Goal: Transaction & Acquisition: Purchase product/service

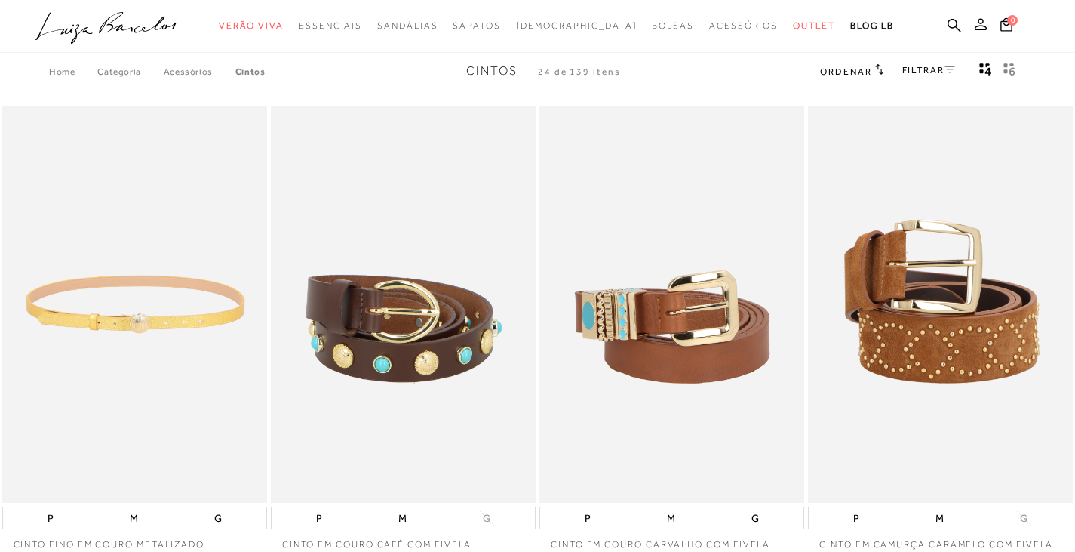
click at [140, 323] on img at bounding box center [135, 305] width 263 height 398
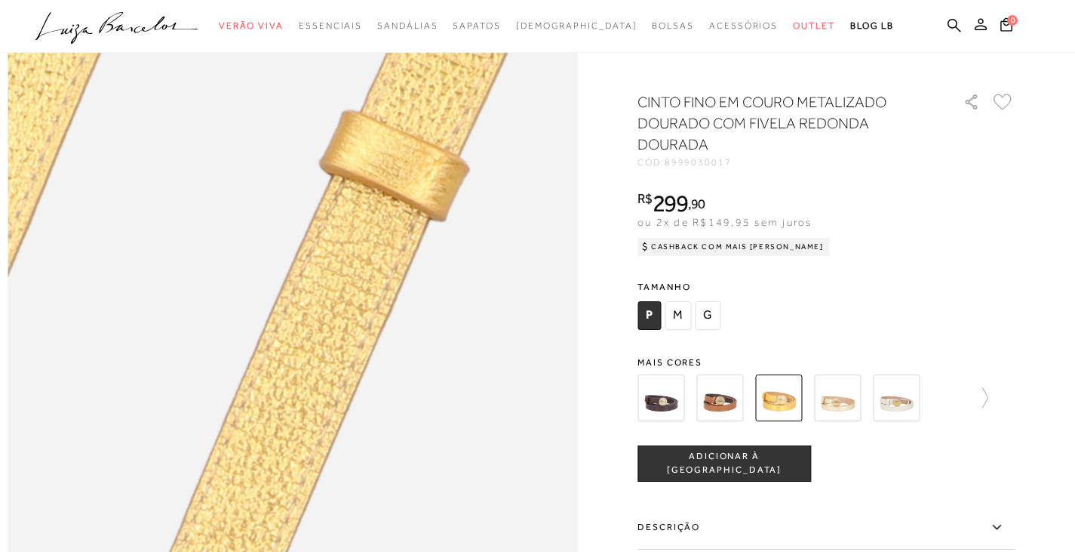
scroll to position [604, 0]
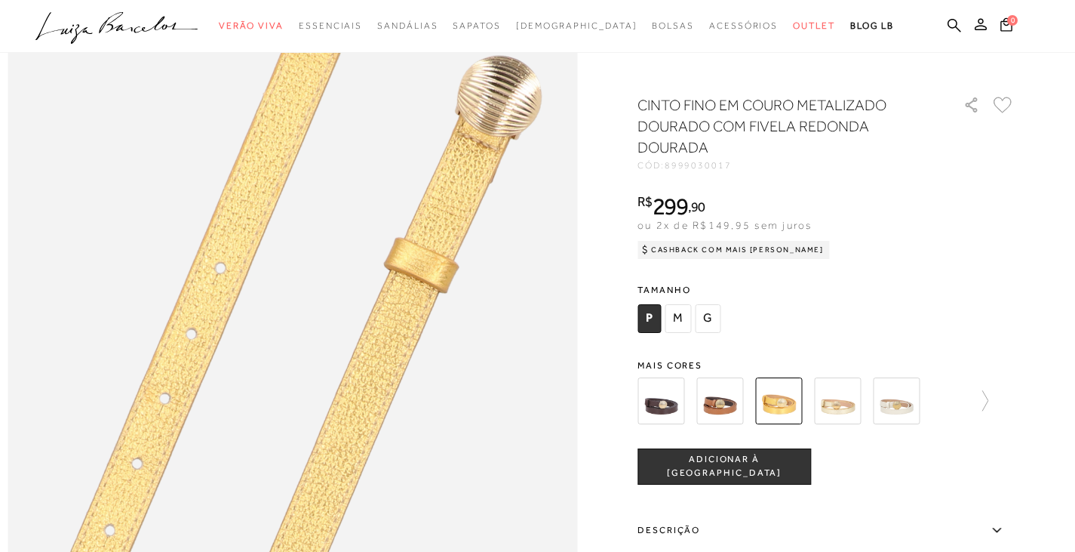
click at [684, 331] on span "M" at bounding box center [678, 318] width 26 height 29
click at [986, 407] on icon at bounding box center [977, 400] width 21 height 21
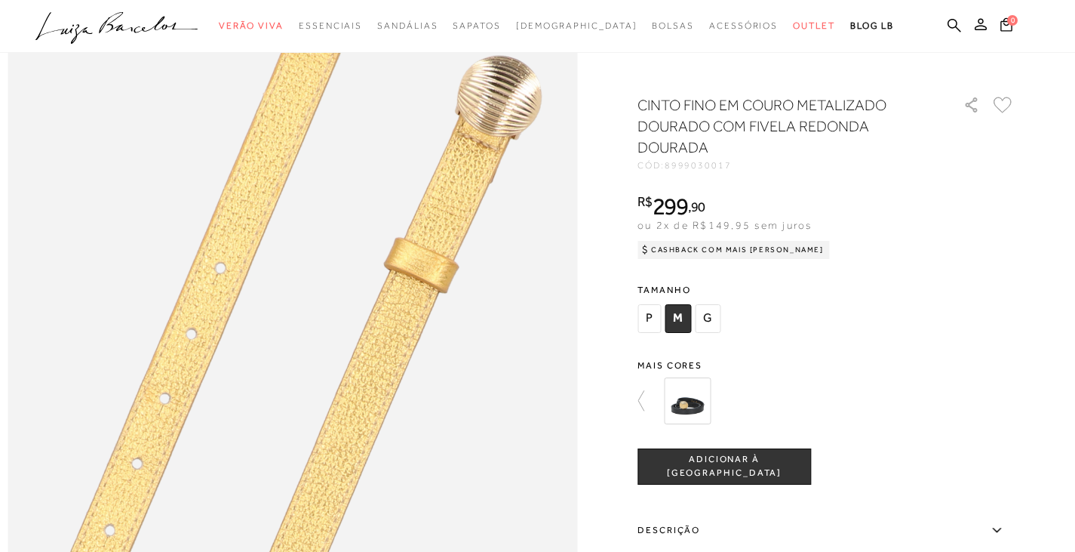
click at [642, 415] on div at bounding box center [538, 145] width 1060 height 1284
click at [642, 411] on div at bounding box center [538, 145] width 1060 height 1284
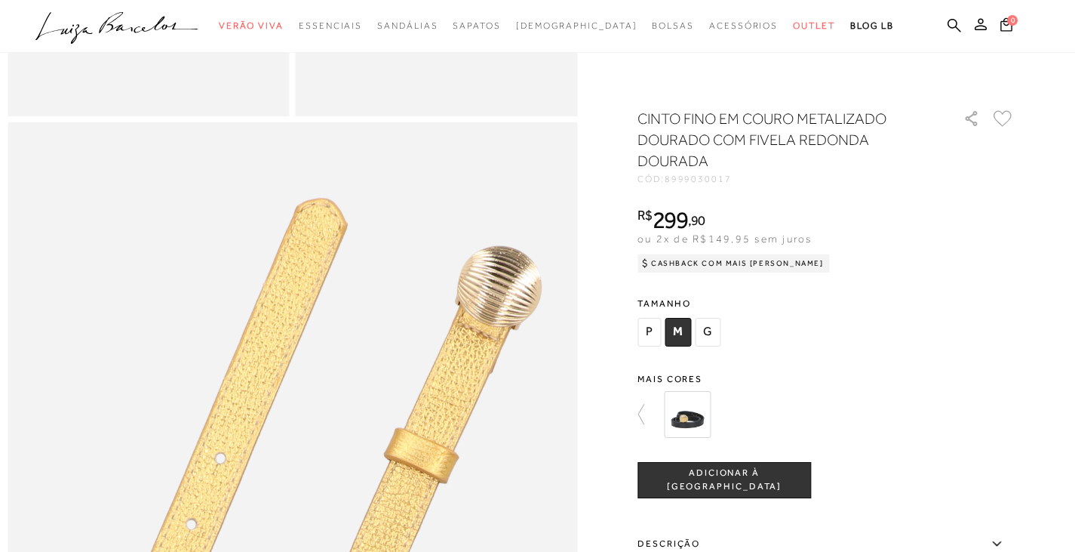
scroll to position [377, 0]
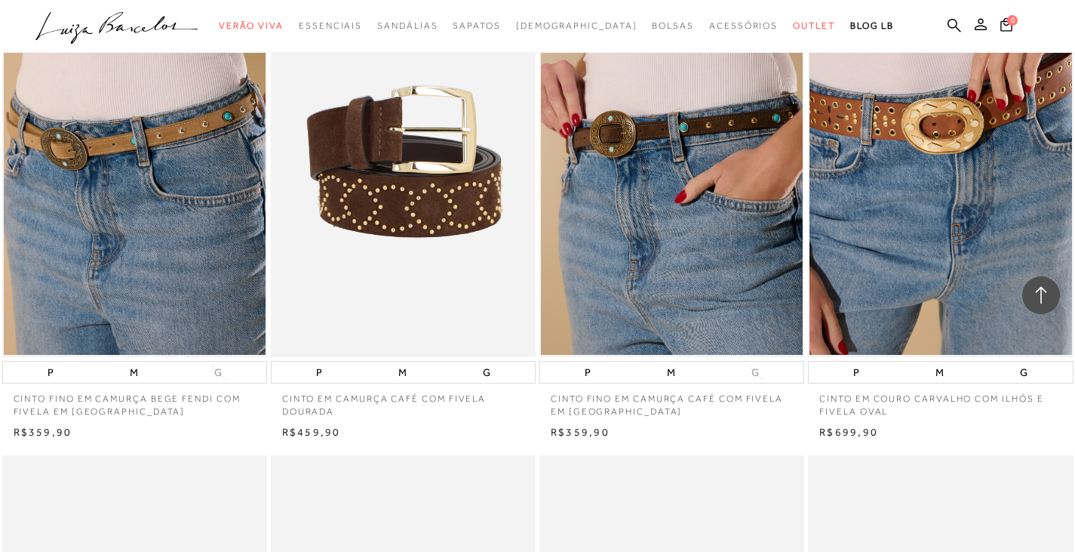
scroll to position [3622, 0]
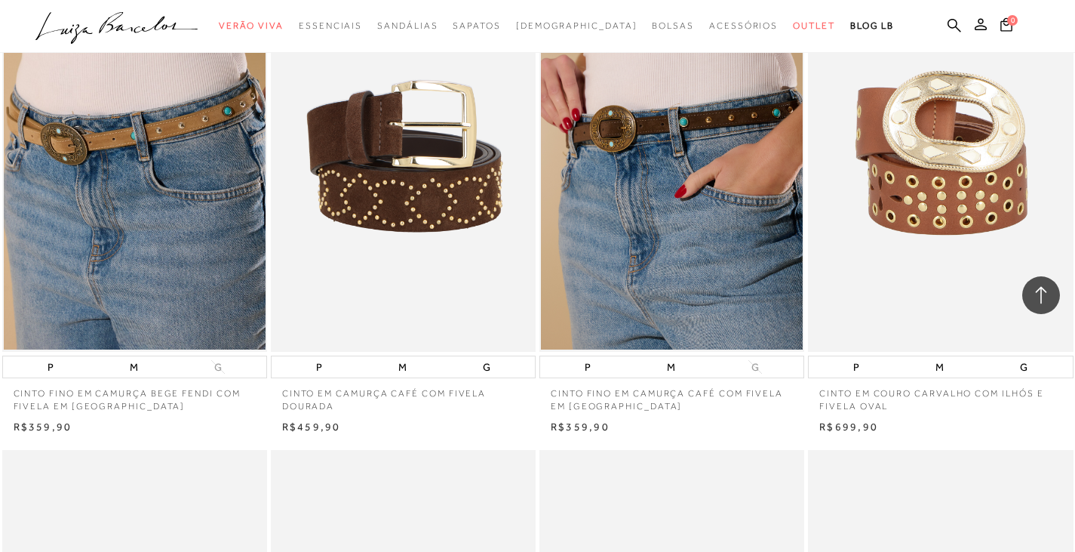
click at [1003, 205] on img at bounding box center [941, 153] width 263 height 398
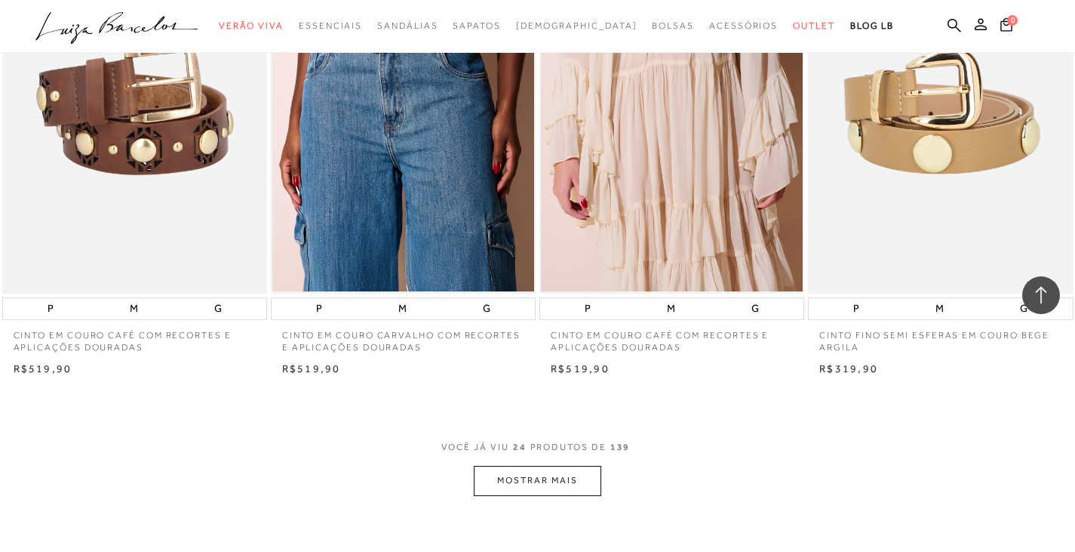
scroll to position [2990, 0]
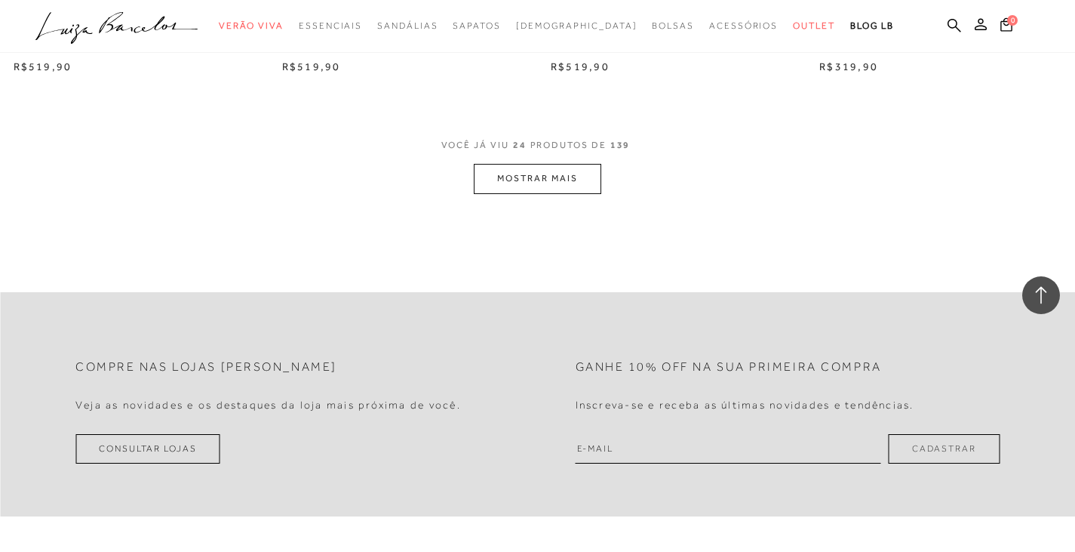
click at [546, 179] on button "MOSTRAR MAIS" at bounding box center [537, 178] width 127 height 29
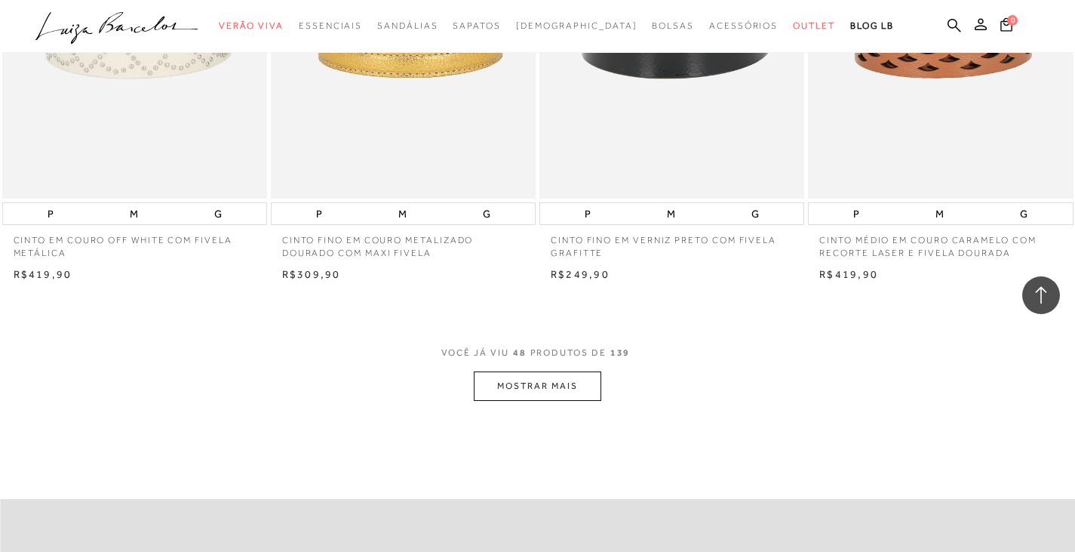
scroll to position [5782, 0]
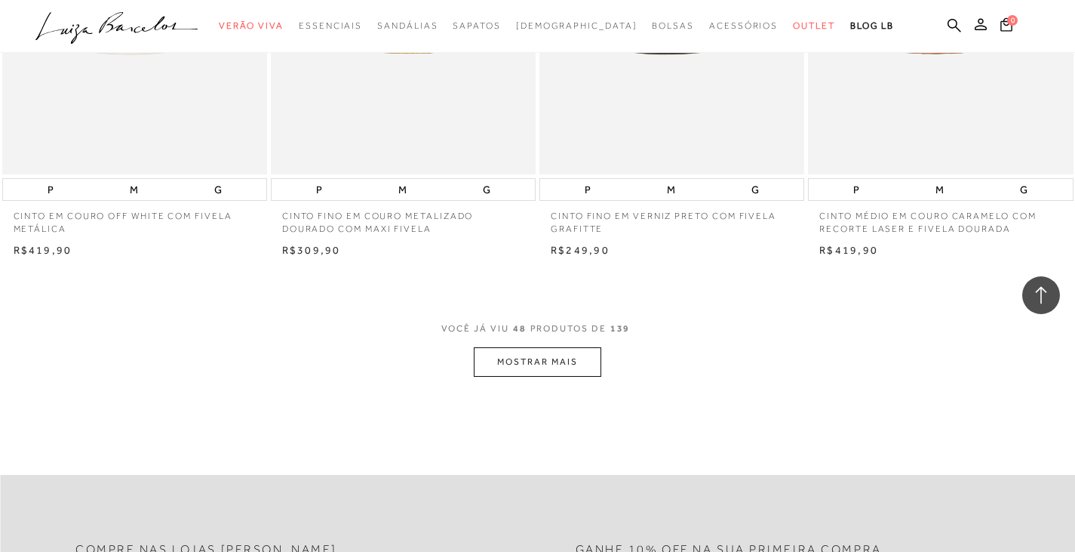
click at [540, 351] on button "MOSTRAR MAIS" at bounding box center [537, 361] width 127 height 29
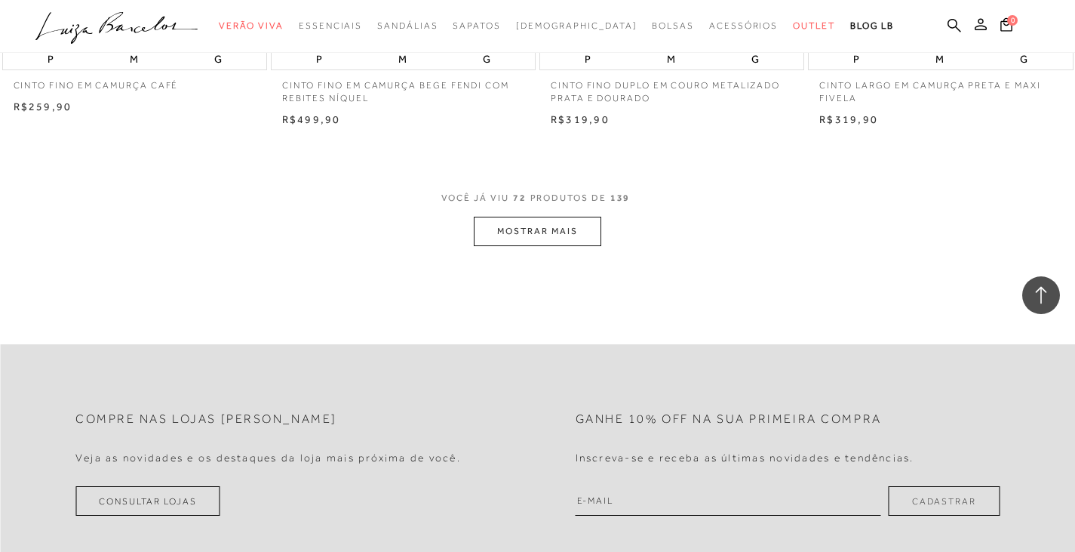
scroll to position [8952, 0]
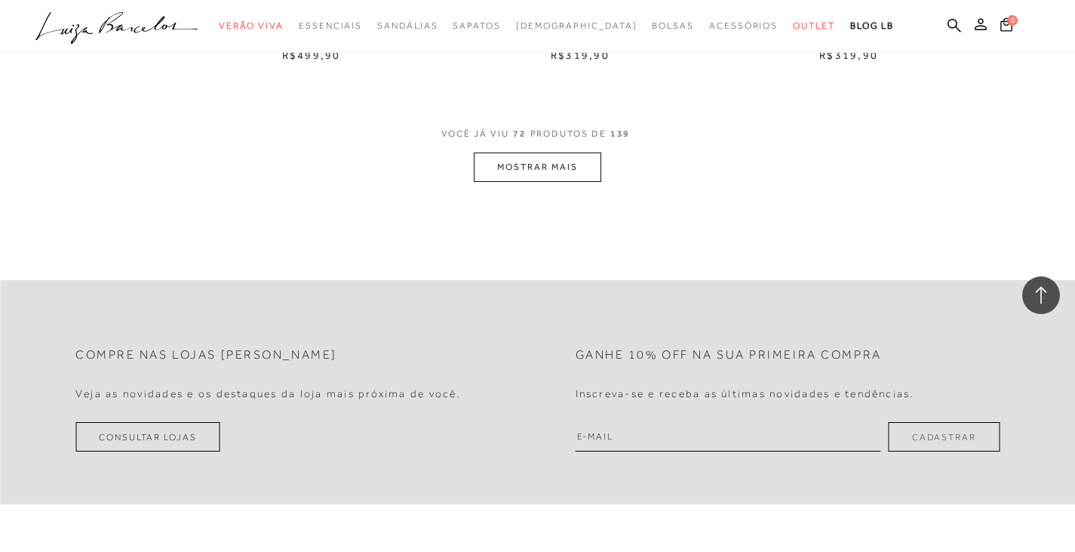
click at [543, 159] on button "MOSTRAR MAIS" at bounding box center [537, 166] width 127 height 29
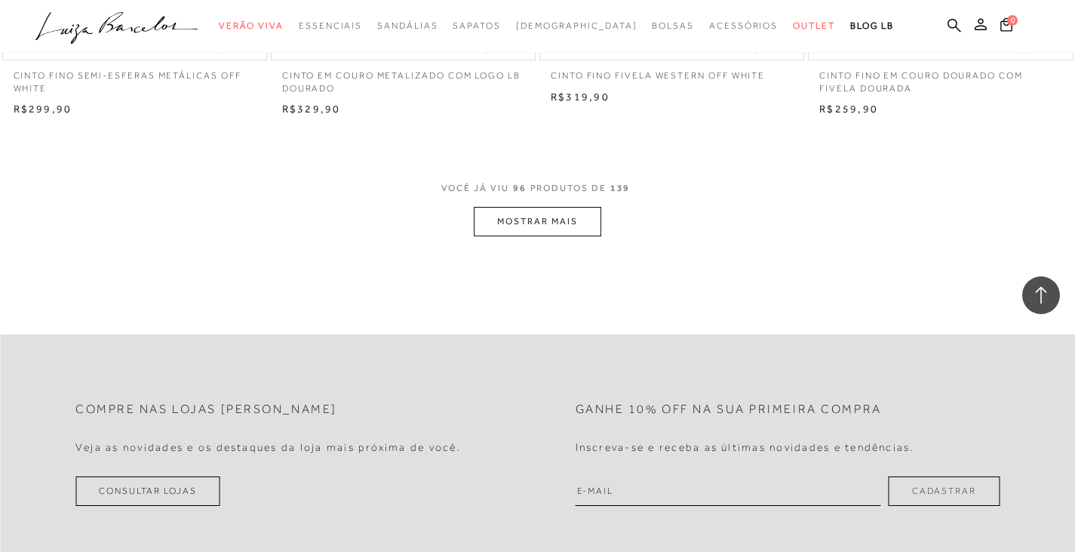
scroll to position [11895, 0]
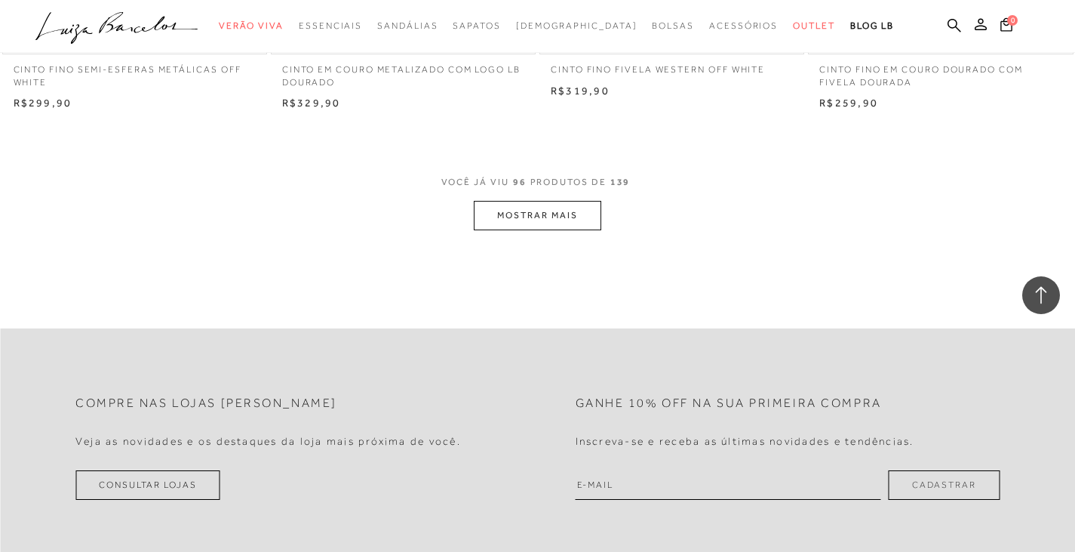
click at [551, 212] on button "MOSTRAR MAIS" at bounding box center [537, 215] width 127 height 29
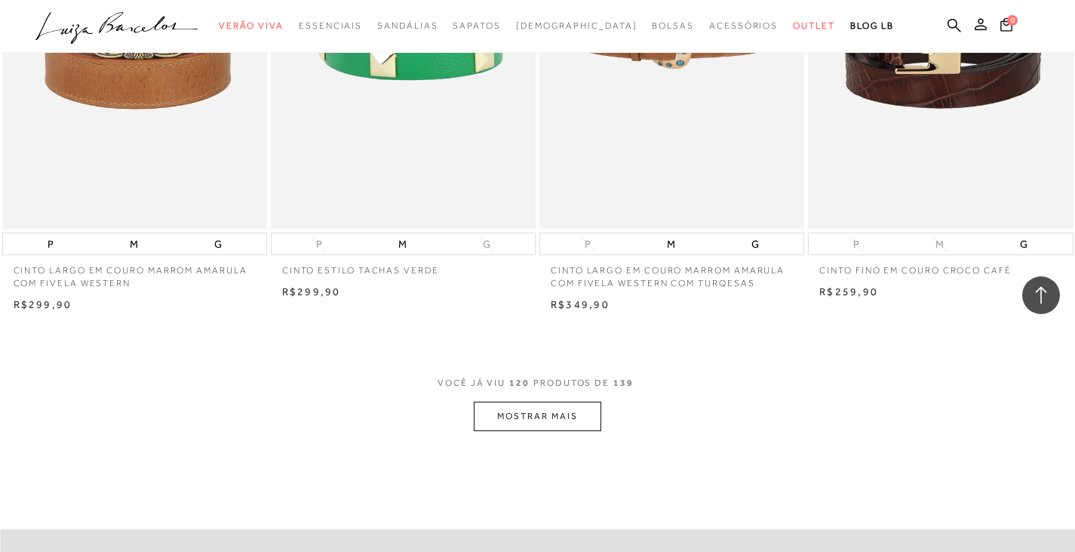
scroll to position [14687, 0]
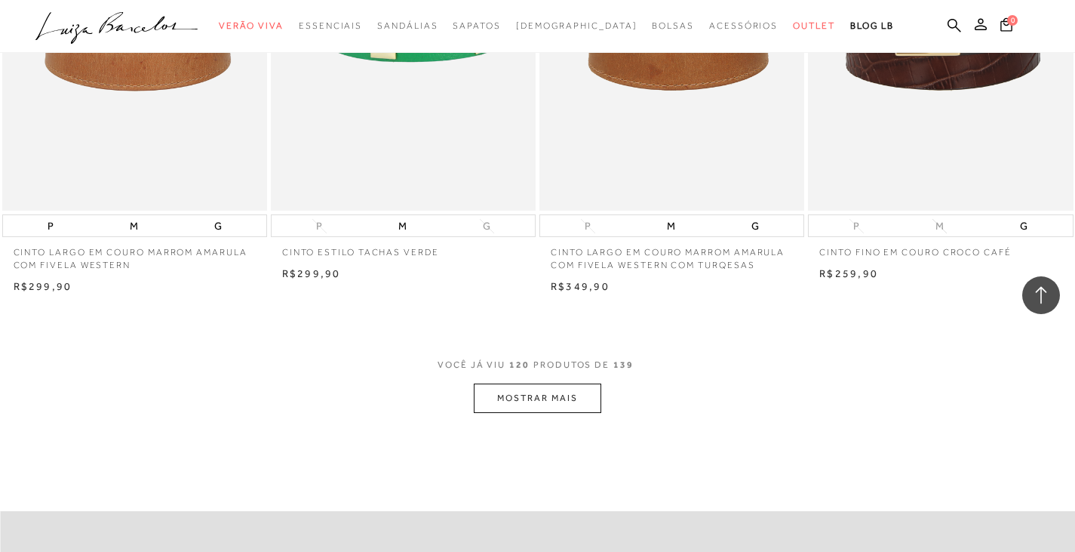
click at [531, 389] on button "MOSTRAR MAIS" at bounding box center [537, 397] width 127 height 29
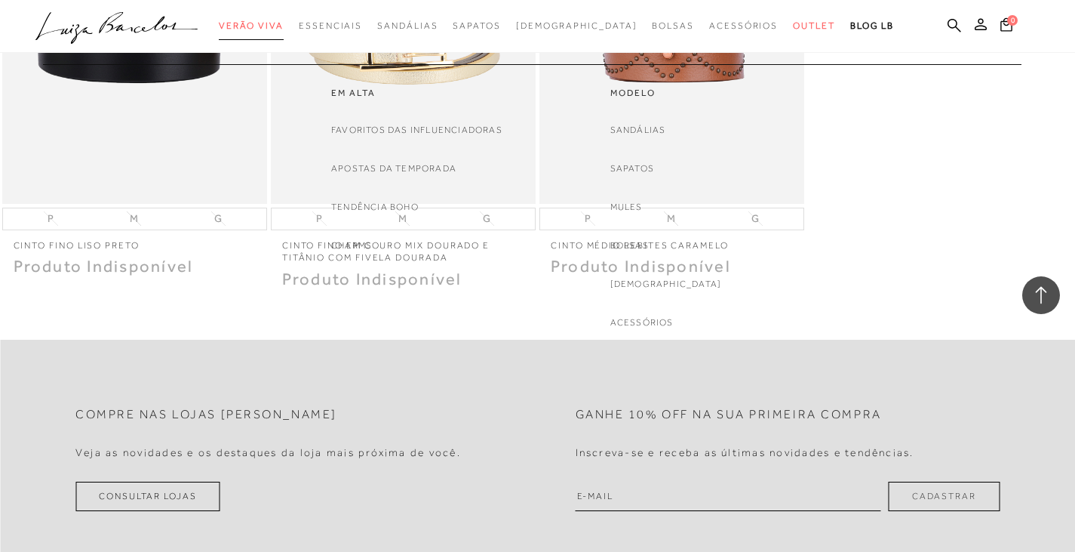
scroll to position [17177, 0]
